Goal: Task Accomplishment & Management: Manage account settings

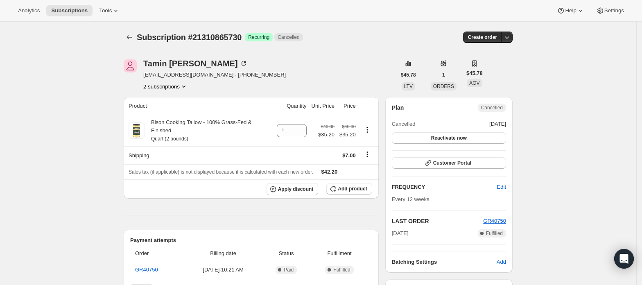
click at [174, 86] on button "2 subscriptions" at bounding box center [165, 86] width 45 height 8
click at [181, 98] on span "21310832962" at bounding box center [168, 102] width 57 height 8
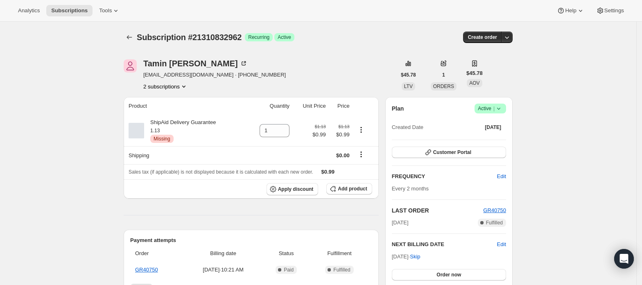
click at [487, 107] on span "Active |" at bounding box center [490, 108] width 25 height 8
click at [484, 136] on span "Cancel subscription" at bounding box center [494, 139] width 46 height 6
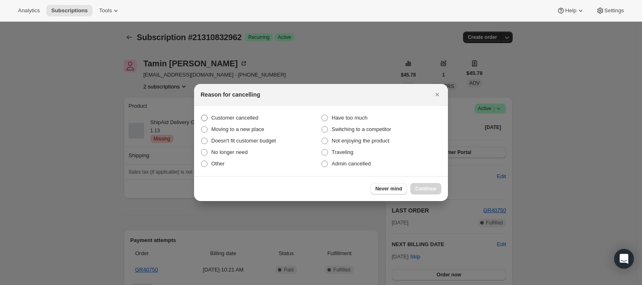
click at [240, 118] on span "Customer cancelled" at bounding box center [234, 118] width 47 height 6
click at [202, 115] on input "Customer cancelled" at bounding box center [201, 115] width 0 height 0
radio input "true"
click at [428, 188] on span "Continue" at bounding box center [425, 189] width 21 height 7
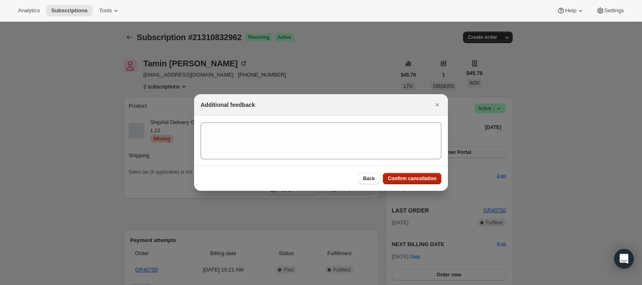
click at [426, 179] on span "Confirm cancellation" at bounding box center [412, 178] width 49 height 7
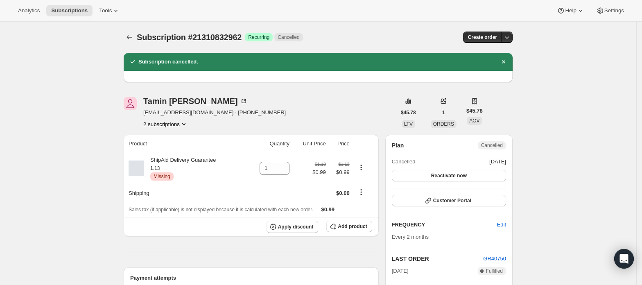
click at [182, 125] on icon "Product actions" at bounding box center [184, 124] width 8 height 8
click at [182, 150] on span "21310865730" at bounding box center [168, 154] width 57 height 8
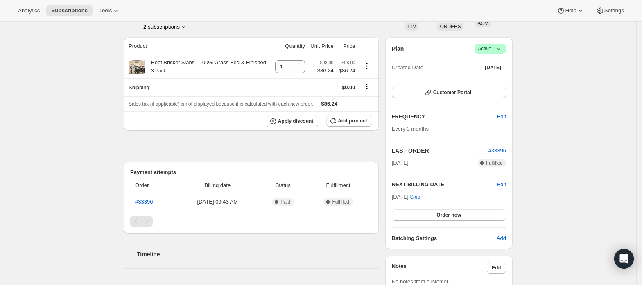
scroll to position [54, 0]
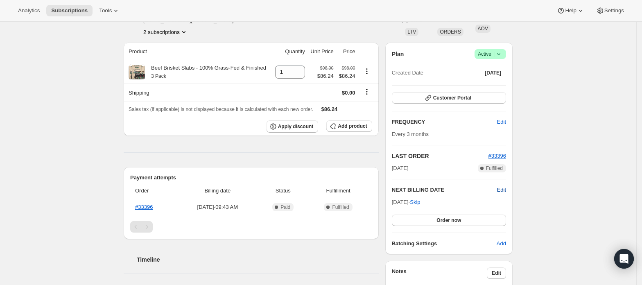
click at [505, 188] on span "Edit" at bounding box center [501, 190] width 9 height 8
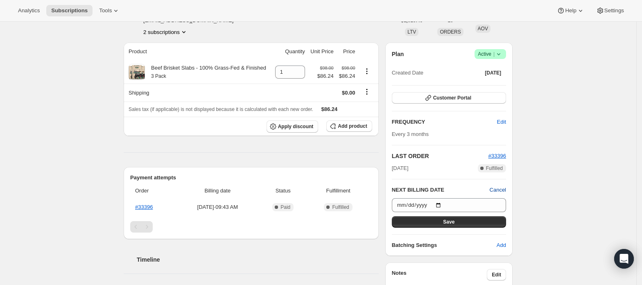
click at [505, 188] on span "Cancel" at bounding box center [498, 190] width 16 height 8
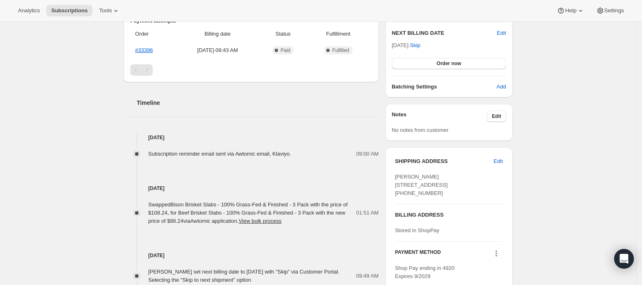
scroll to position [0, 0]
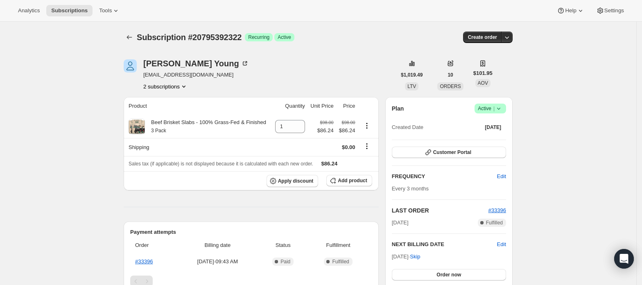
click at [182, 87] on icon "Product actions" at bounding box center [184, 86] width 8 height 8
click at [253, 82] on div "[PERSON_NAME] [EMAIL_ADDRESS][DOMAIN_NAME] 2 subscriptions" at bounding box center [260, 74] width 272 height 31
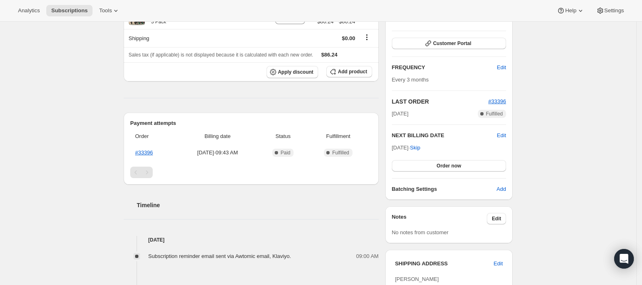
scroll to position [54, 0]
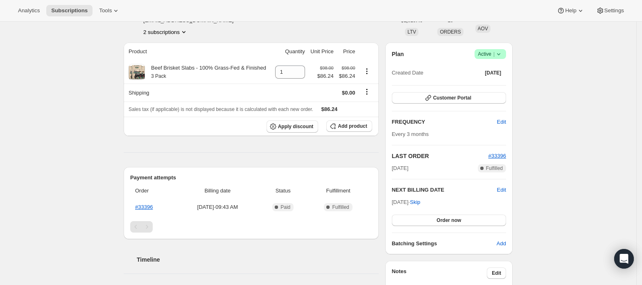
drag, startPoint x: 641, startPoint y: 80, endPoint x: 645, endPoint y: 70, distance: 11.3
click at [642, 70] on html "Analytics Subscriptions Tools Help Settings Skip to content Subscription #20795…" at bounding box center [321, 88] width 642 height 285
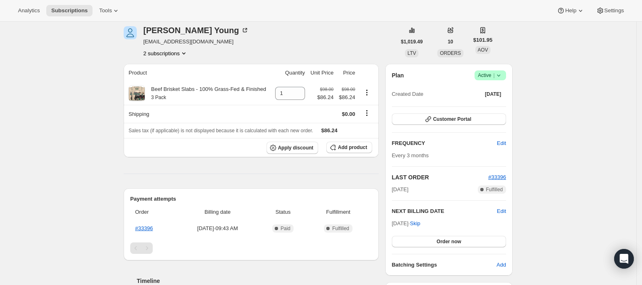
scroll to position [32, 0]
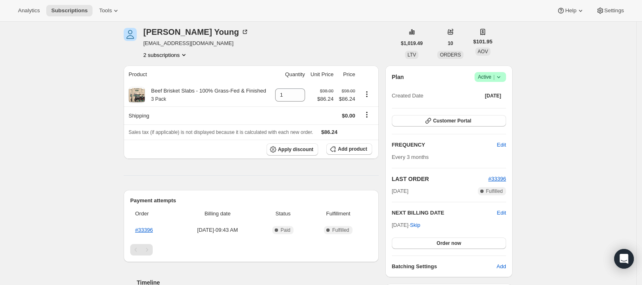
click at [172, 56] on button "2 subscriptions" at bounding box center [165, 55] width 45 height 8
click at [176, 68] on span "20311769410" at bounding box center [168, 70] width 57 height 8
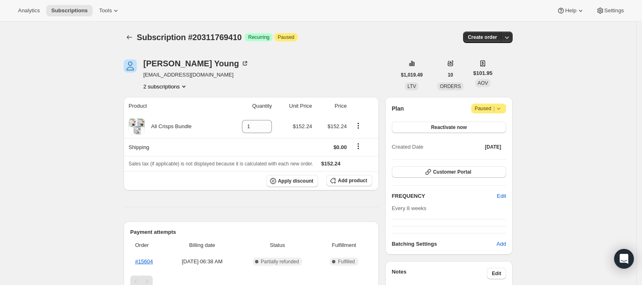
click at [163, 84] on button "2 subscriptions" at bounding box center [165, 86] width 45 height 8
click at [164, 116] on span "20795392322" at bounding box center [156, 116] width 33 height 6
